Goal: Task Accomplishment & Management: Manage account settings

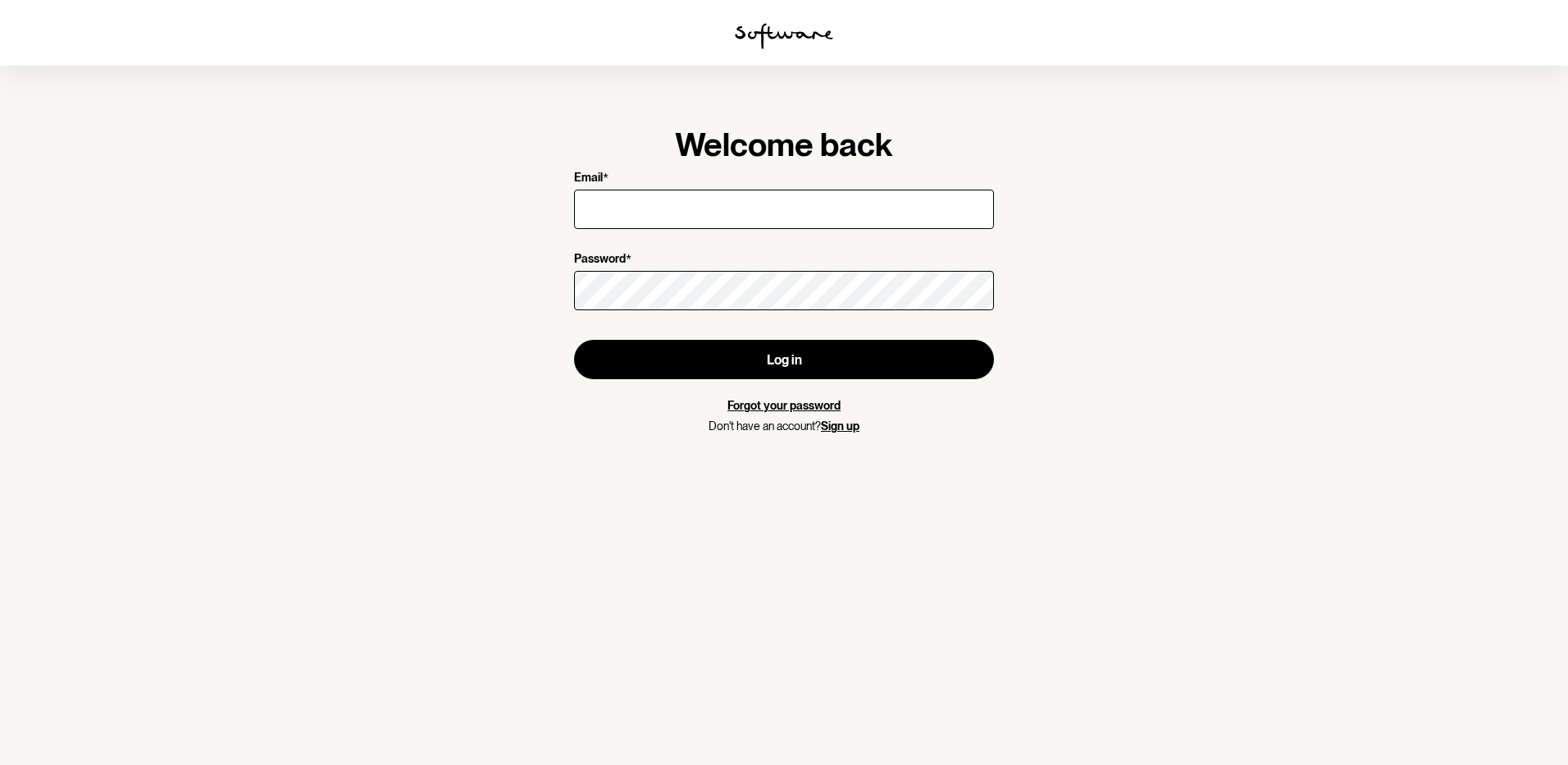
click at [816, 213] on input "Email *" at bounding box center [784, 209] width 420 height 39
type input "[EMAIL_ADDRESS][DOMAIN_NAME]"
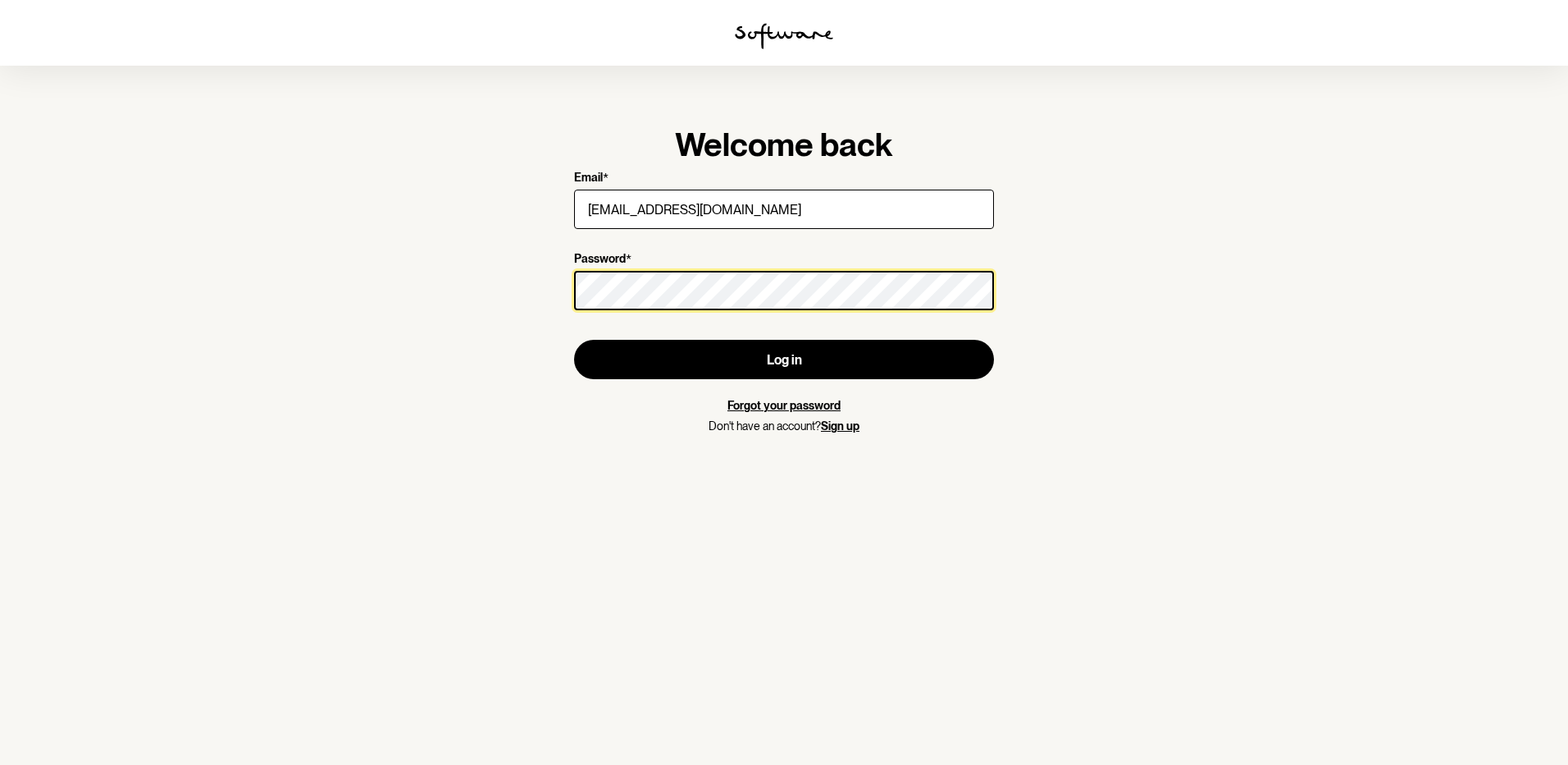
click at [575, 340] on button "Log in" at bounding box center [784, 359] width 420 height 39
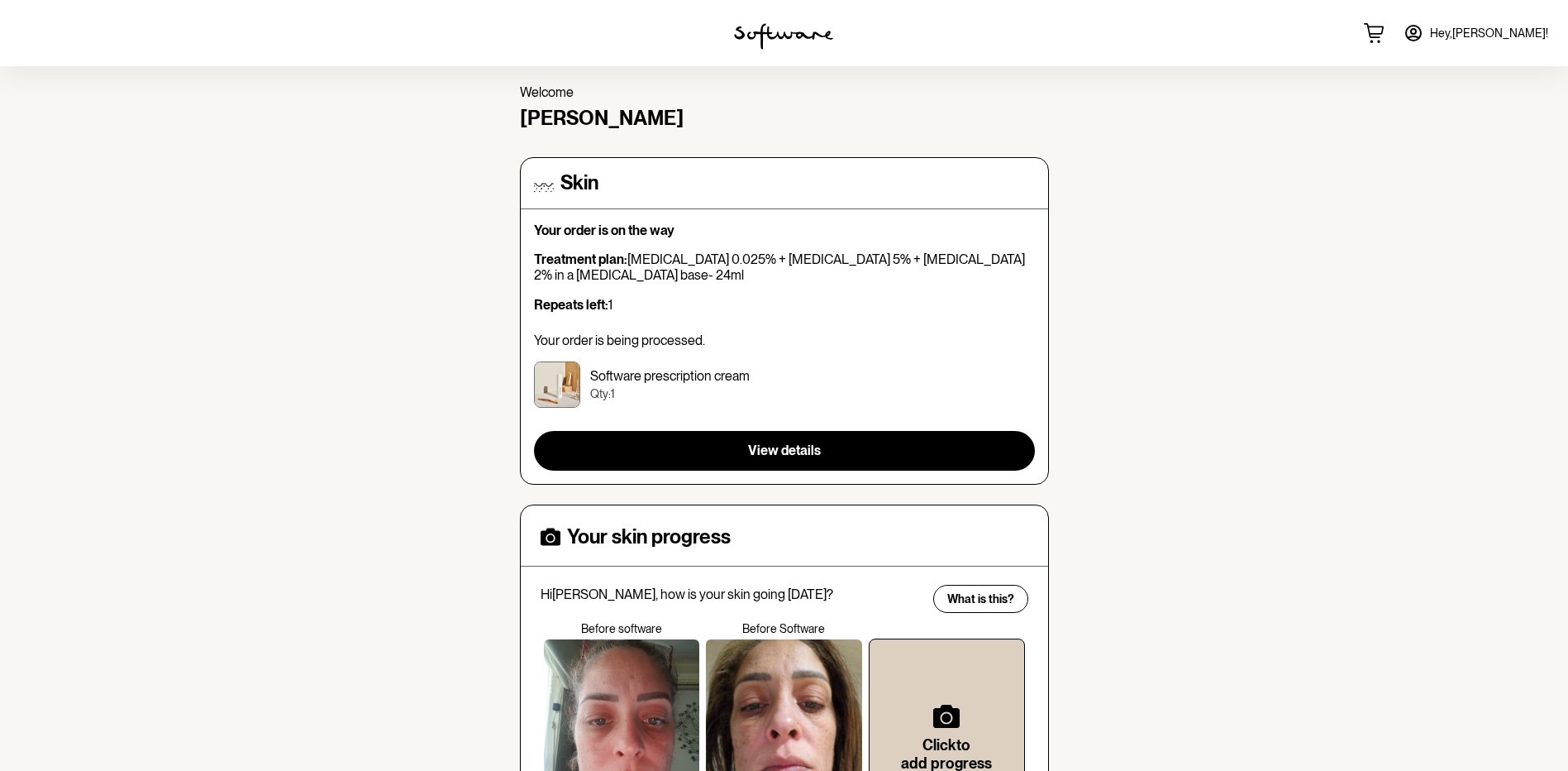
scroll to position [82, 0]
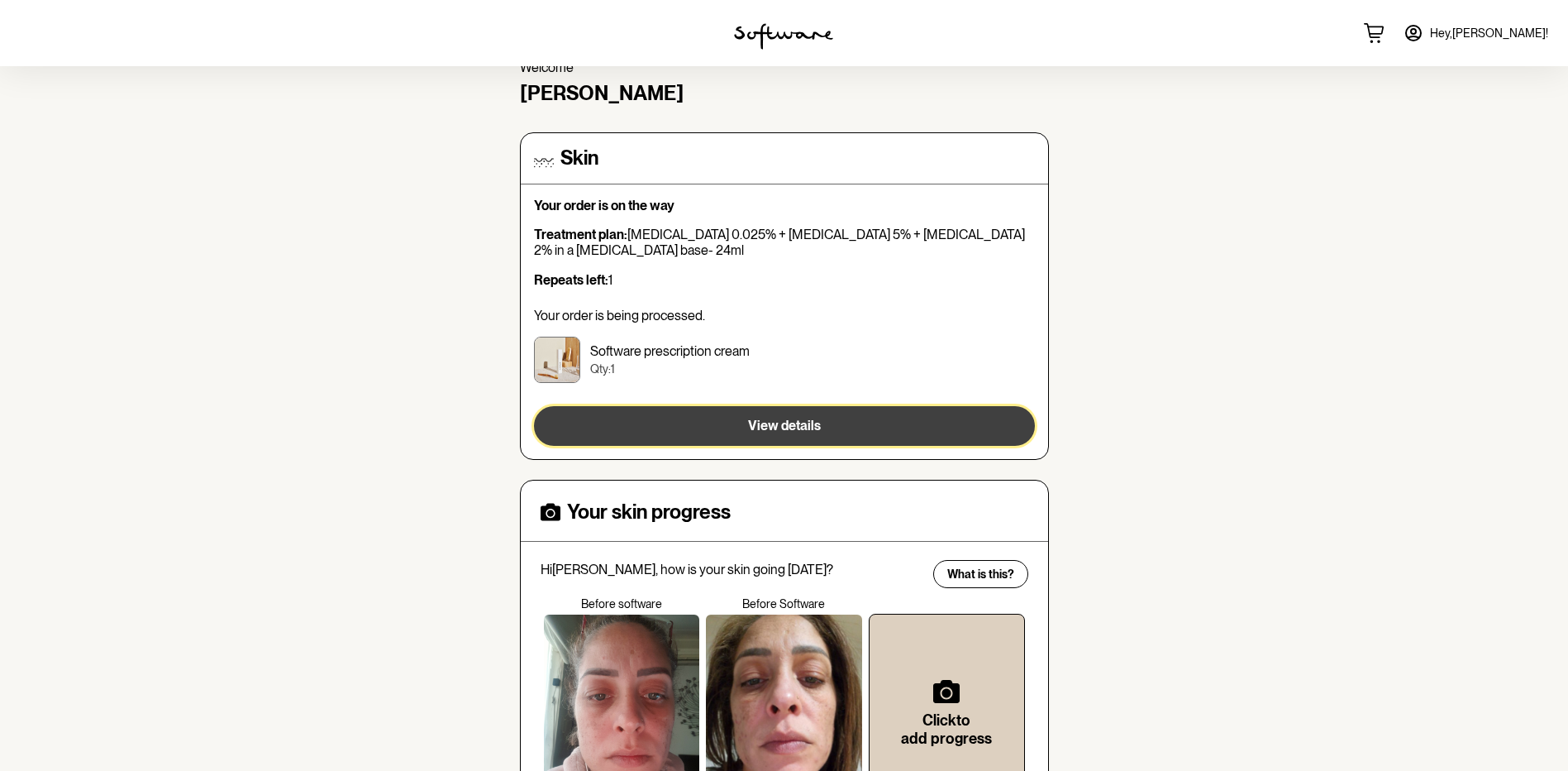
click at [859, 421] on button "View details" at bounding box center [784, 425] width 501 height 39
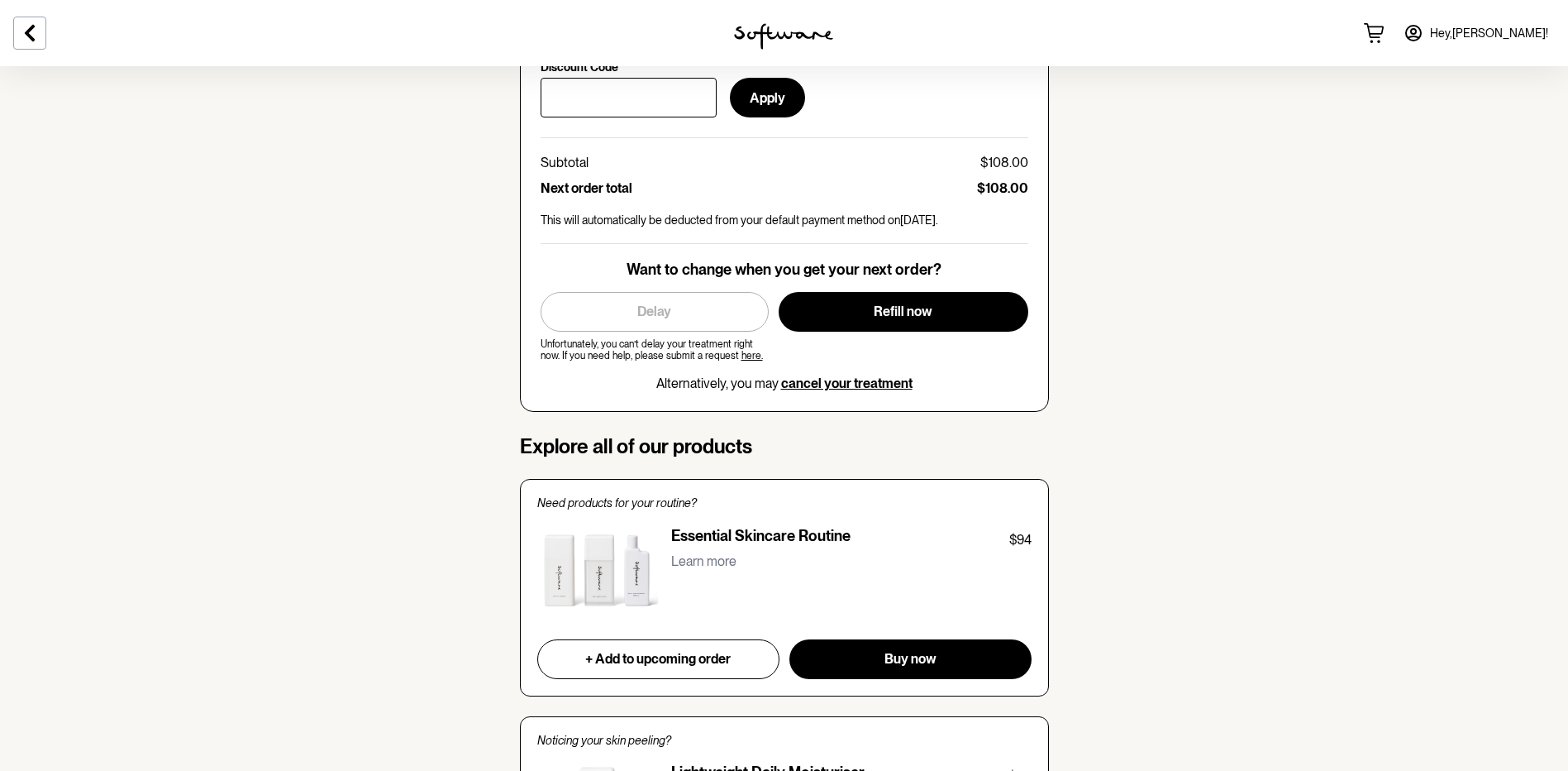
scroll to position [828, 0]
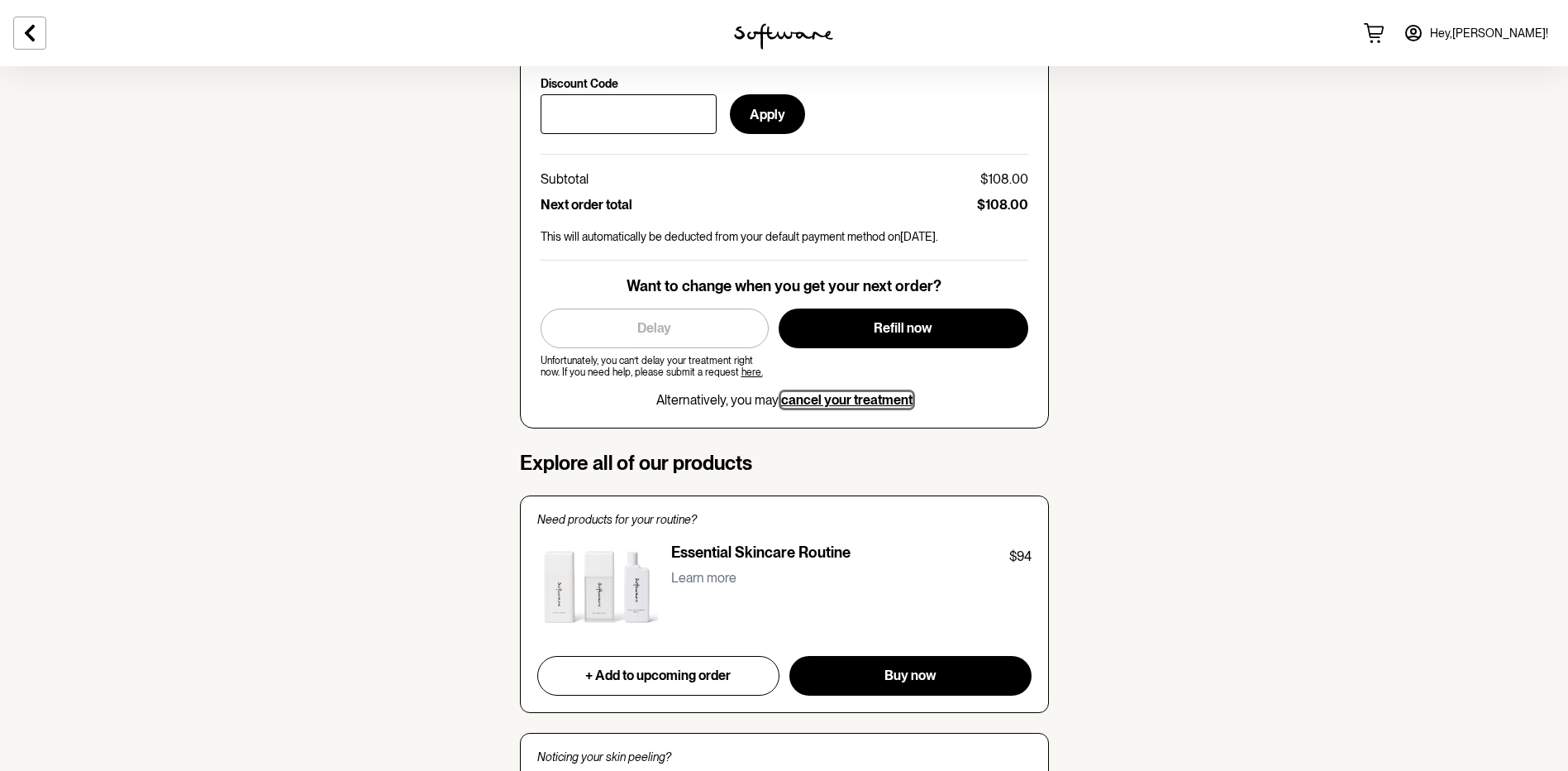
click at [813, 392] on span "cancel your treatment" at bounding box center [846, 399] width 131 height 15
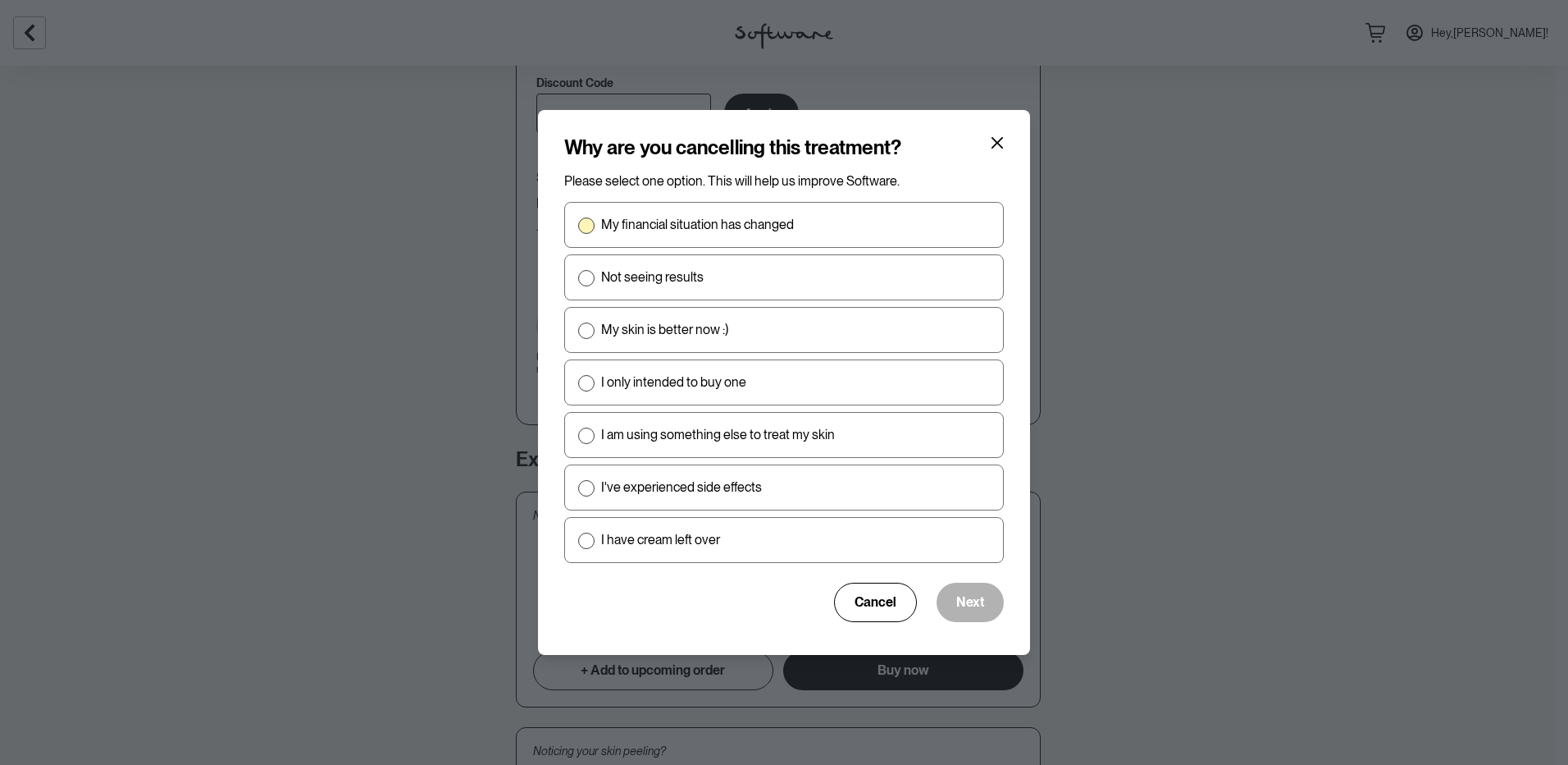
click at [671, 220] on p "My financial situation has changed" at bounding box center [697, 224] width 193 height 15
click at [578, 225] on input "My financial situation has changed" at bounding box center [577, 225] width 1 height 1
radio input "true"
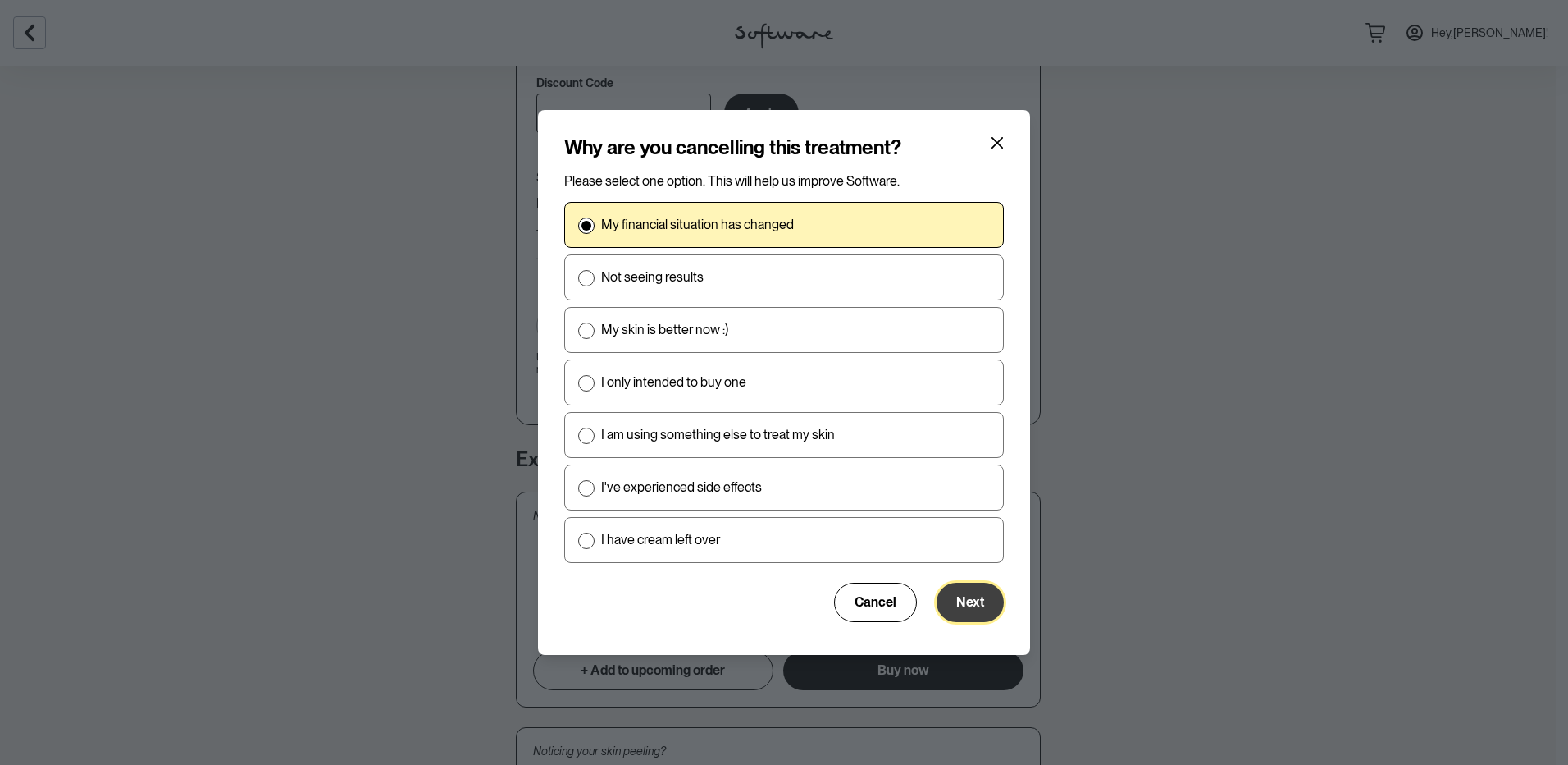
click at [977, 603] on span "Next" at bounding box center [970, 602] width 28 height 15
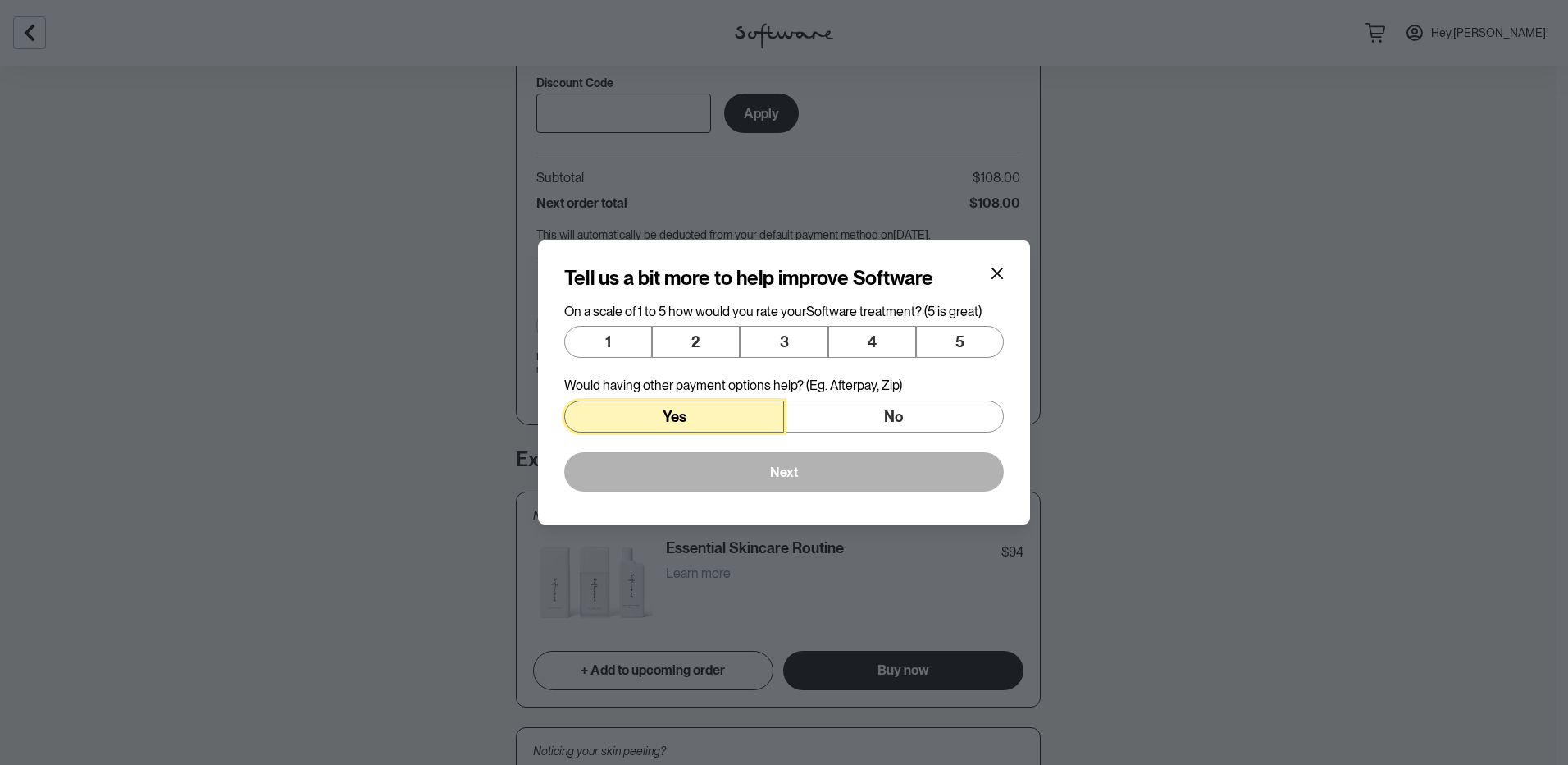
click at [725, 420] on button "Yes" at bounding box center [673, 416] width 219 height 33
click at [866, 345] on button "4" at bounding box center [872, 342] width 87 height 33
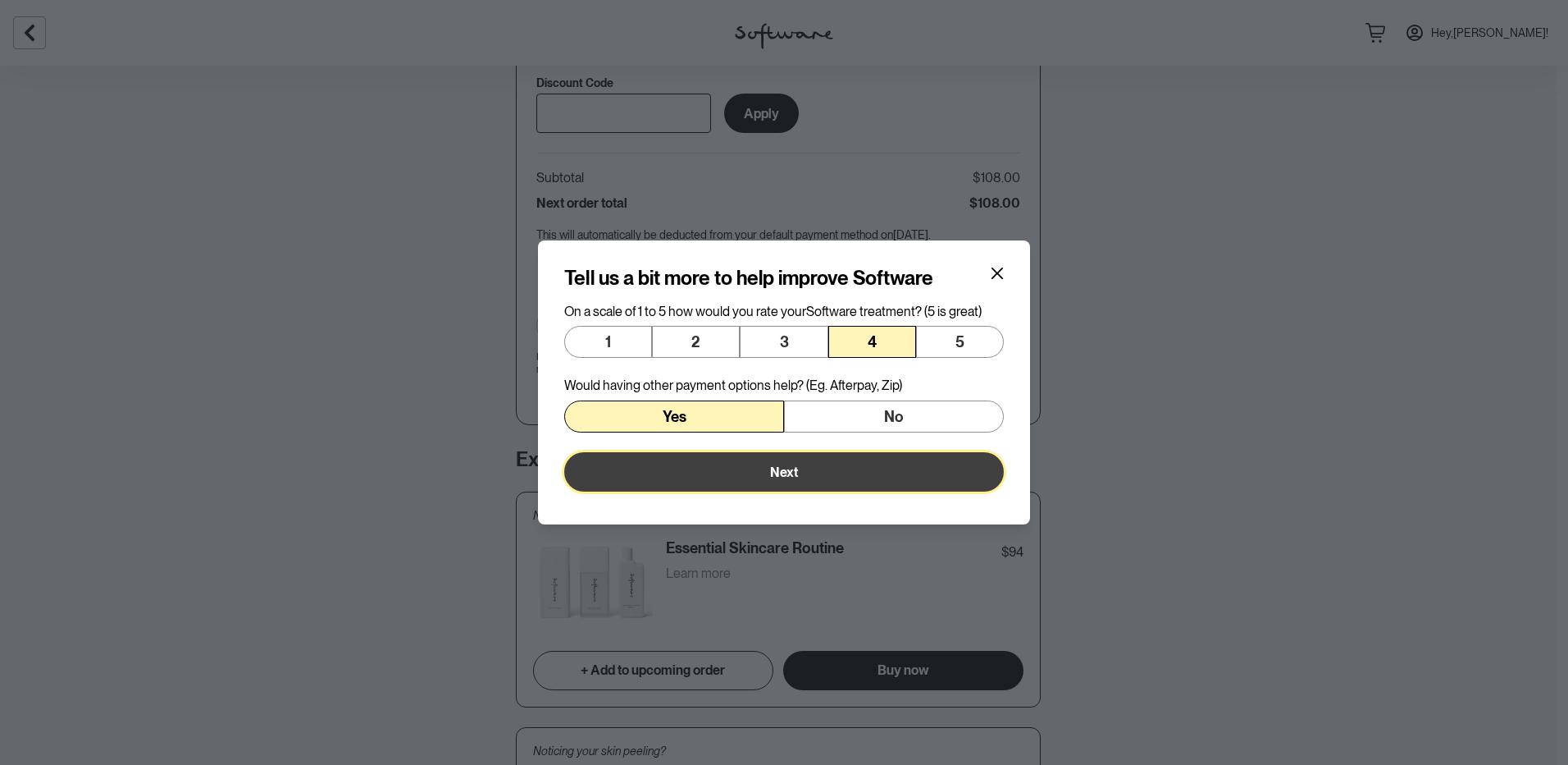
click at [803, 463] on button "Next" at bounding box center [784, 471] width 440 height 39
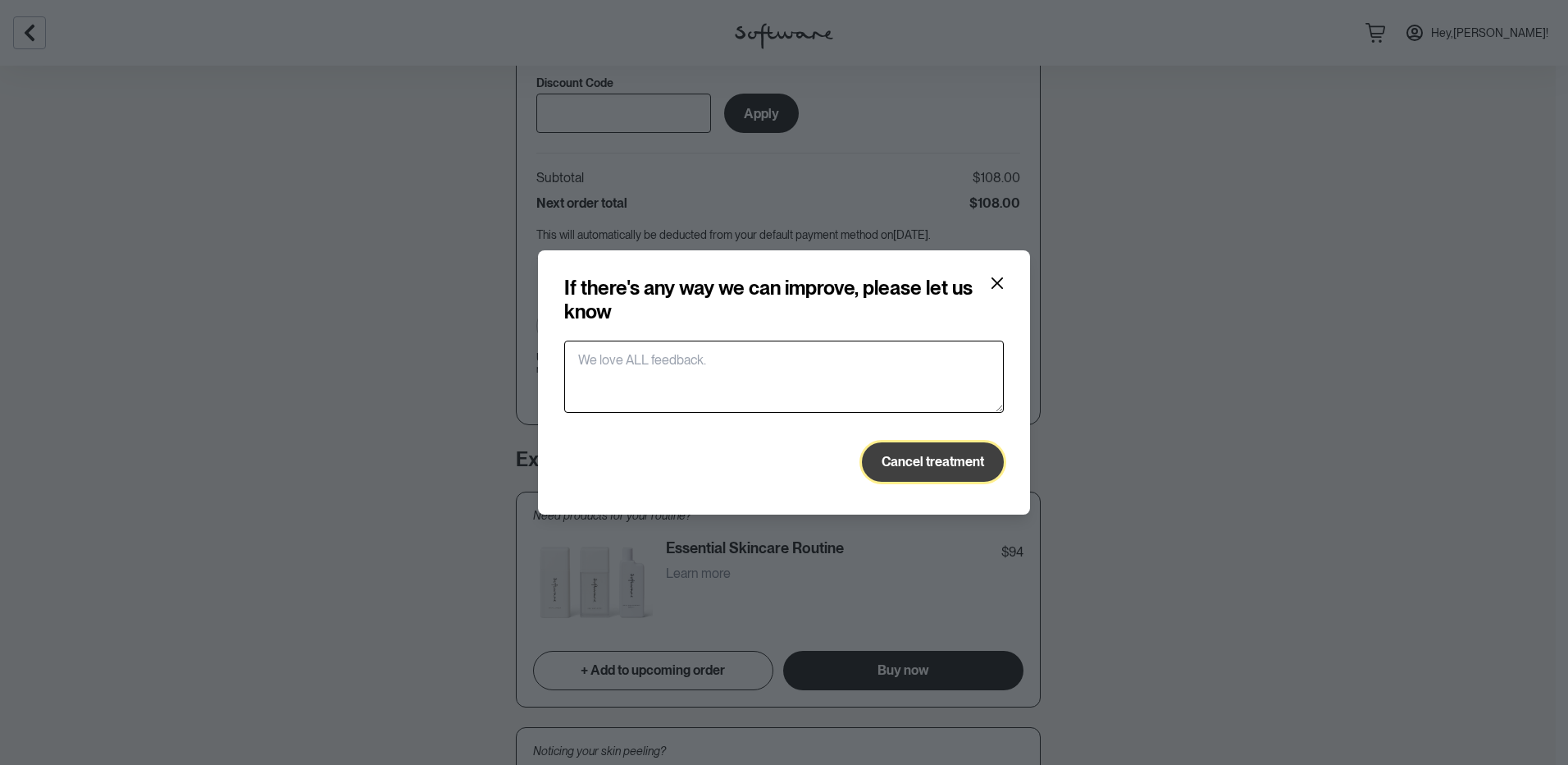
click at [923, 466] on span "Cancel treatment" at bounding box center [933, 462] width 103 height 15
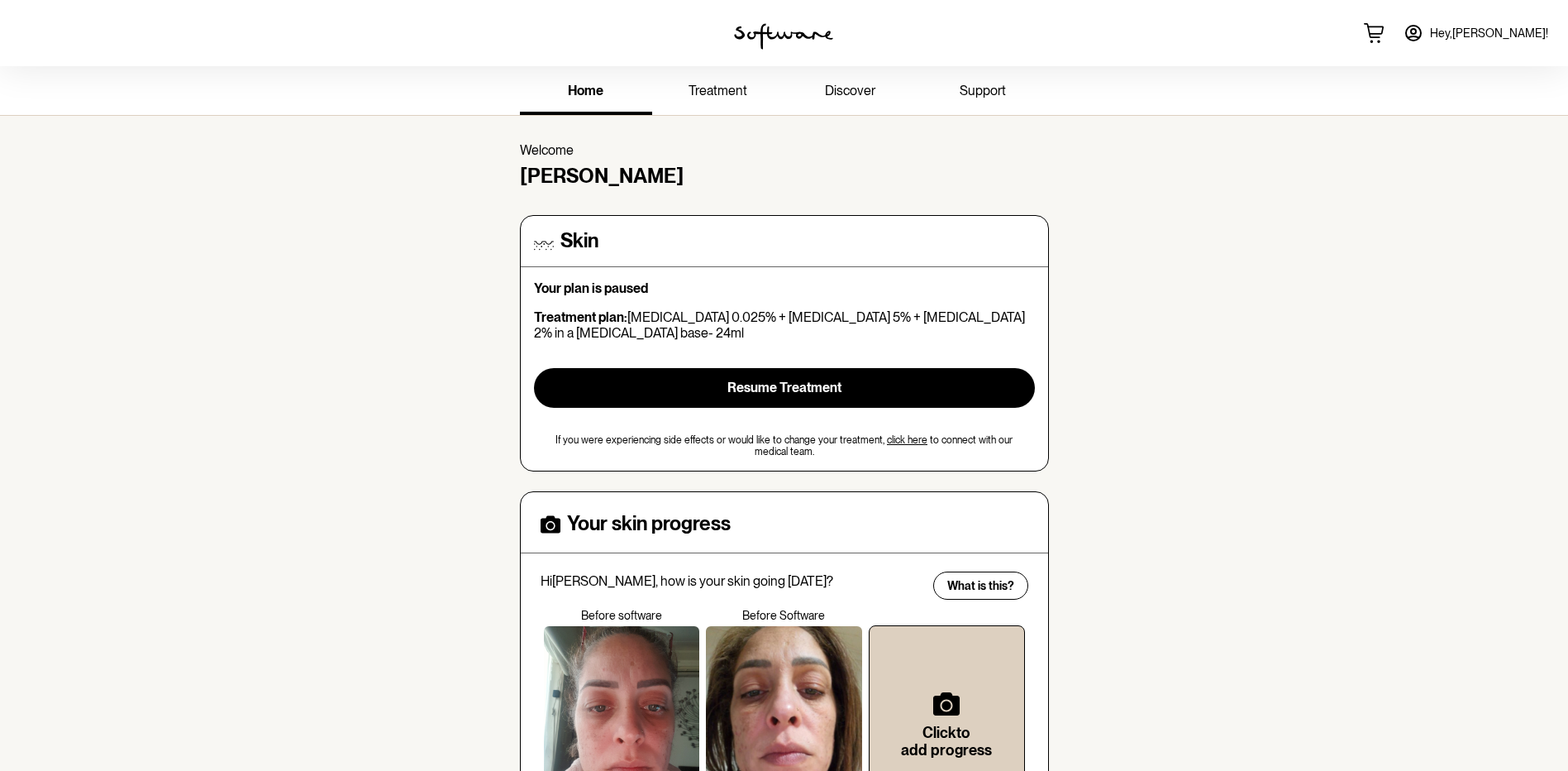
click at [1526, 34] on span "Hey, [PERSON_NAME] !" at bounding box center [1490, 34] width 119 height 14
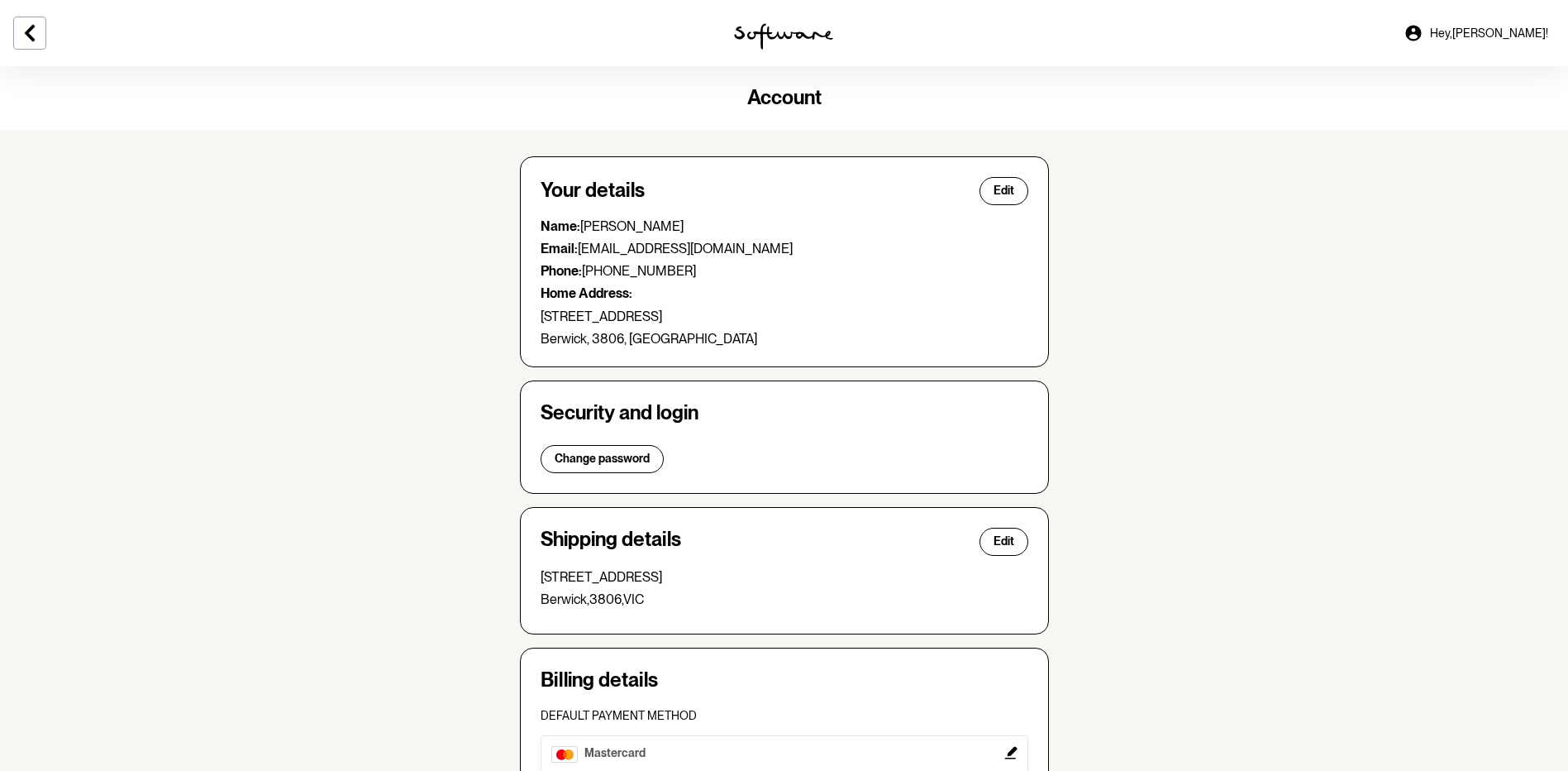
click at [779, 29] on img at bounding box center [784, 36] width 100 height 27
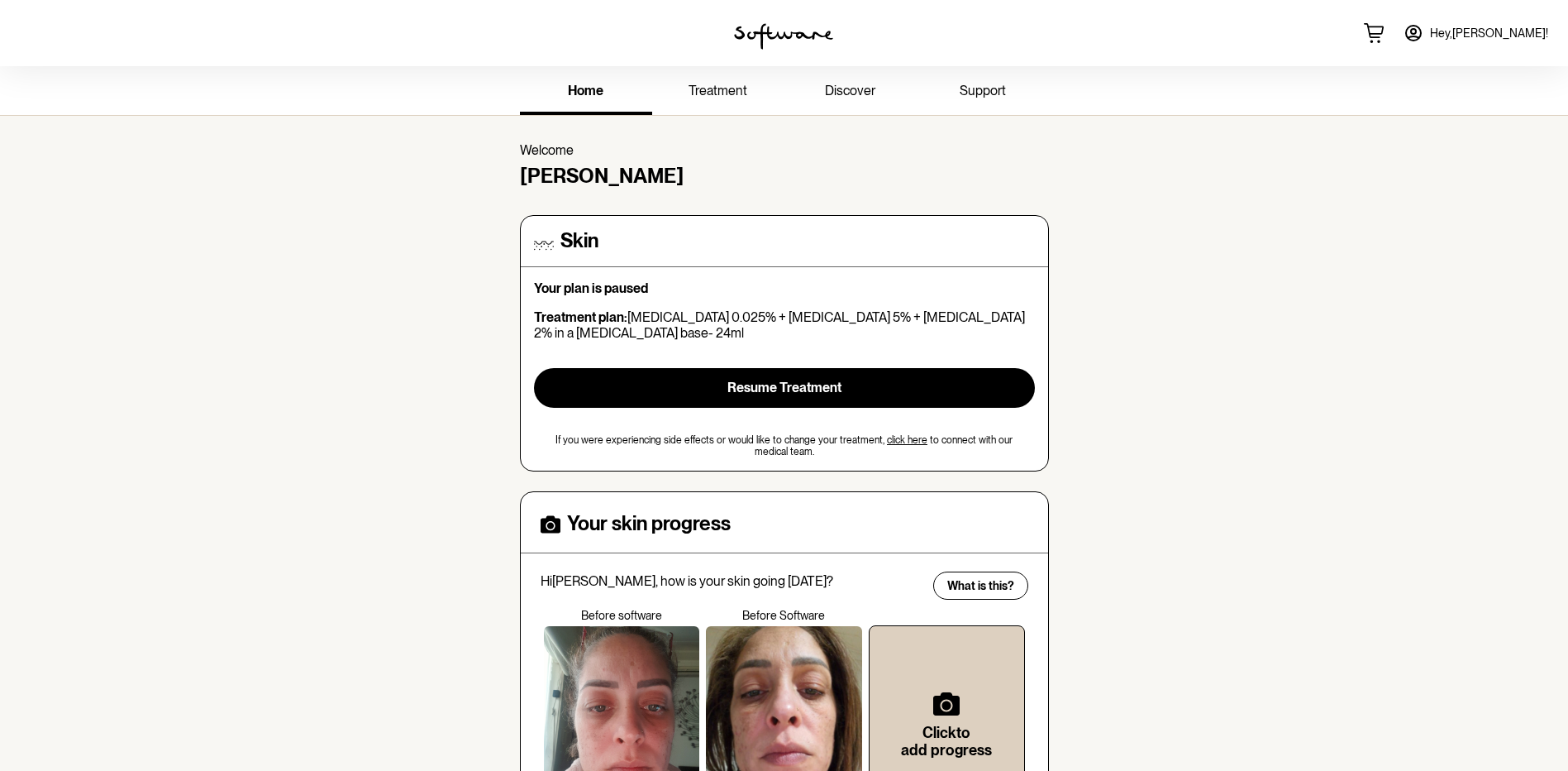
click at [1526, 34] on span "Hey, [PERSON_NAME] !" at bounding box center [1490, 34] width 119 height 14
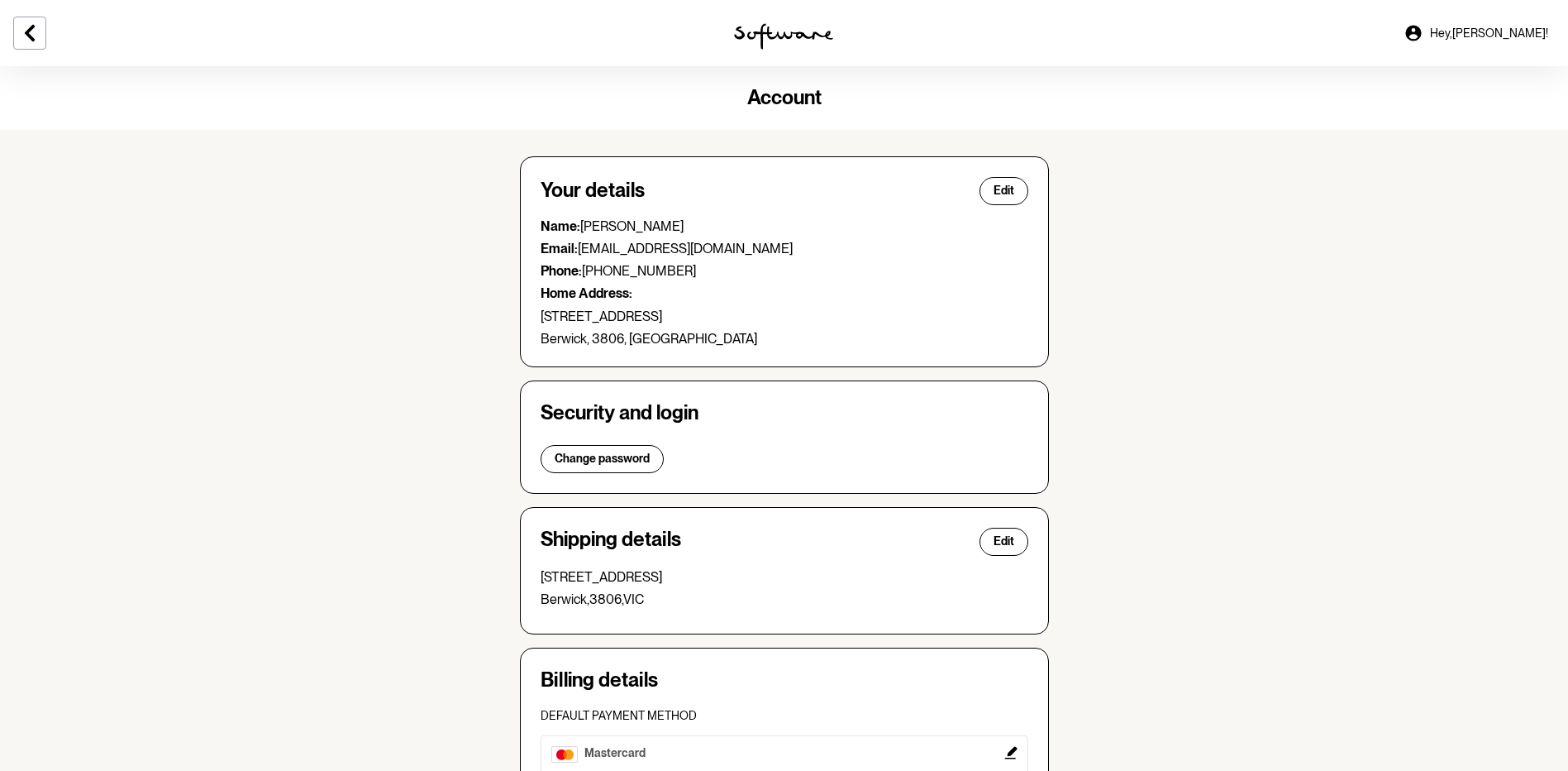
click at [1556, 23] on link "Hey, [PERSON_NAME] !" at bounding box center [1476, 33] width 165 height 39
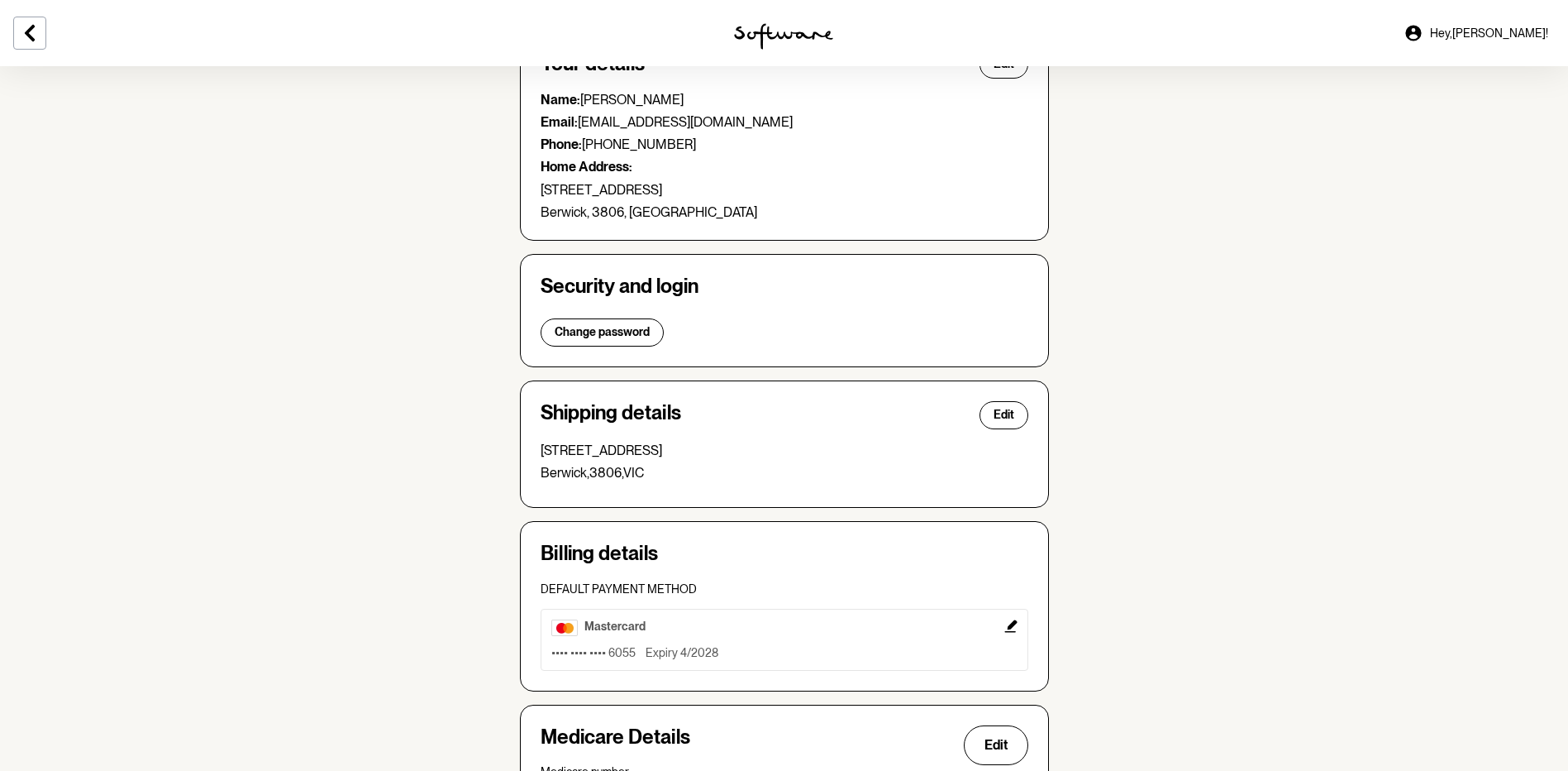
scroll to position [261, 0]
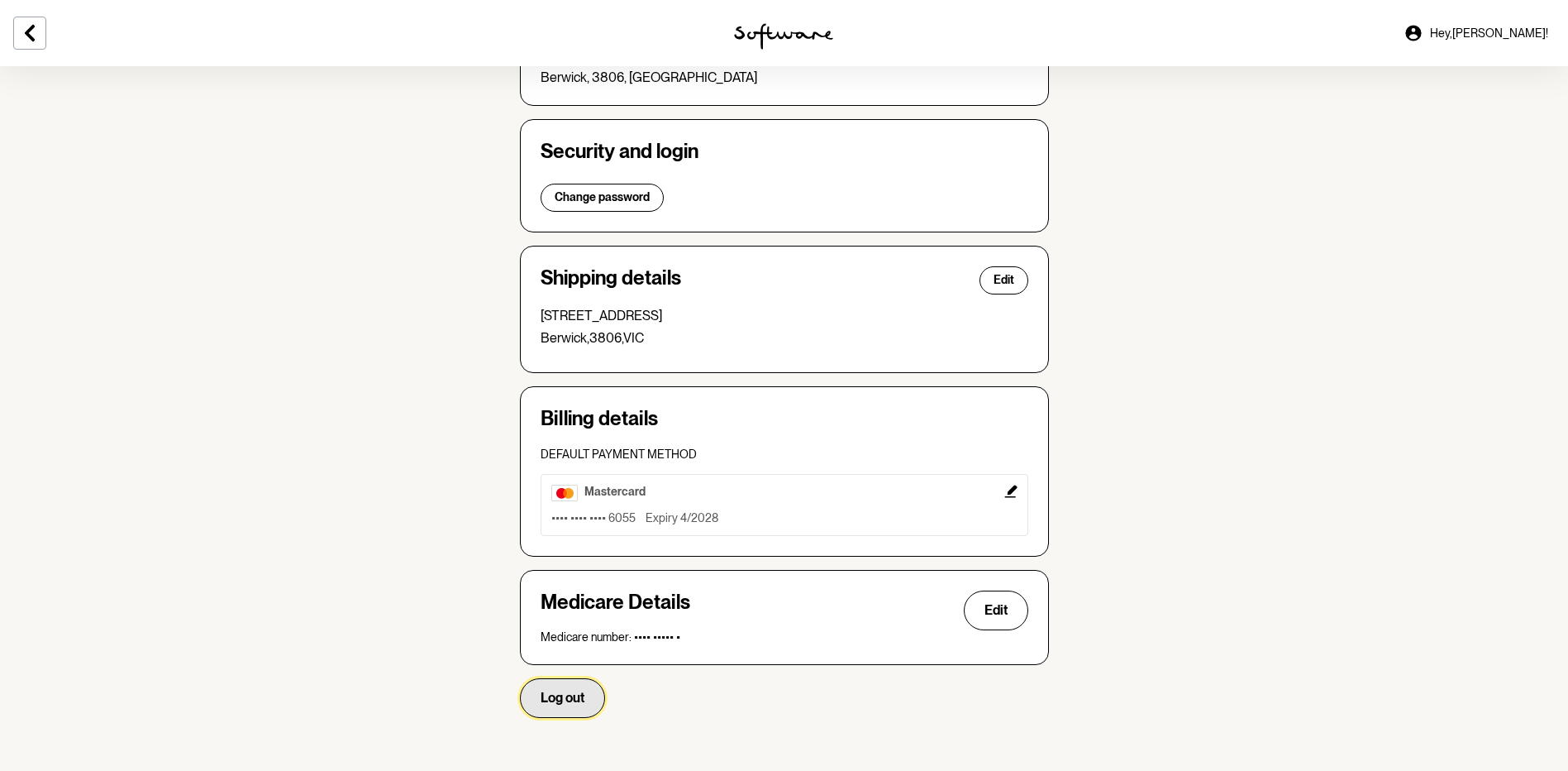
click at [559, 704] on span "Log out" at bounding box center [563, 697] width 44 height 15
